Goal: Use online tool/utility: Utilize a website feature to perform a specific function

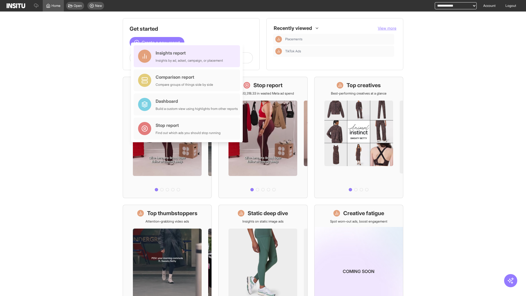
click at [188, 56] on div "Insights report Insights by ad, adset, campaign, or placement" at bounding box center [188, 56] width 67 height 13
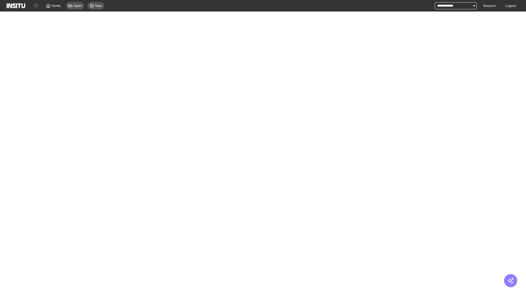
select select "**"
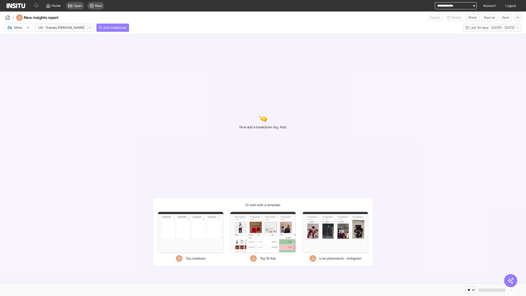
click at [19, 28] on div at bounding box center [14, 27] width 15 height 5
click at [18, 39] on span "Meta" at bounding box center [18, 39] width 7 height 5
click at [103, 28] on span "Add breakdown" at bounding box center [114, 27] width 23 height 4
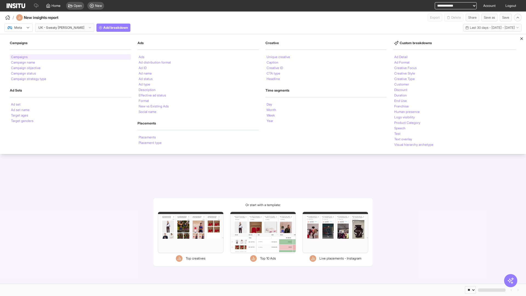
click at [20, 57] on li "Campaigns" at bounding box center [19, 56] width 17 height 3
